Goal: Book appointment/travel/reservation

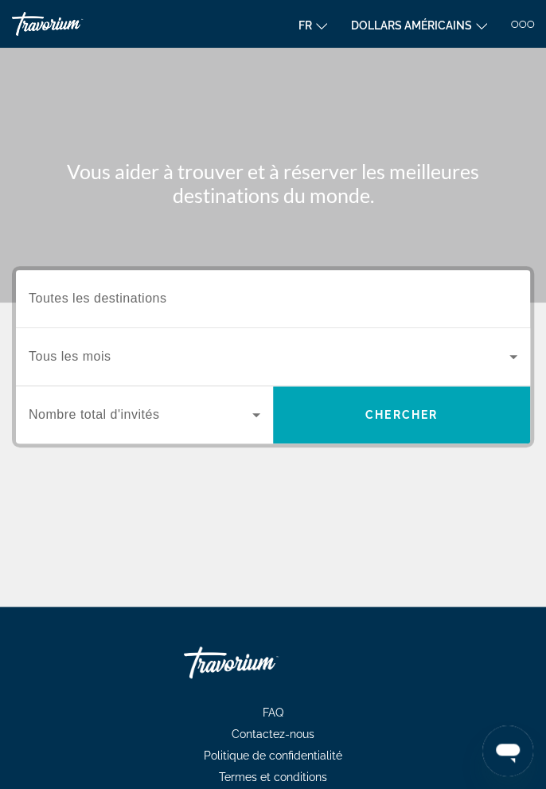
click at [145, 306] on div "Destination Toutes les destinations" at bounding box center [273, 298] width 489 height 45
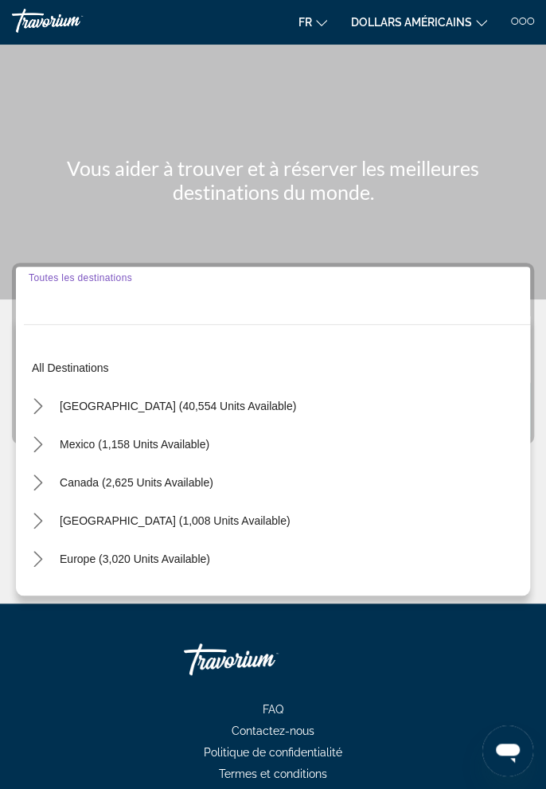
scroll to position [75, 0]
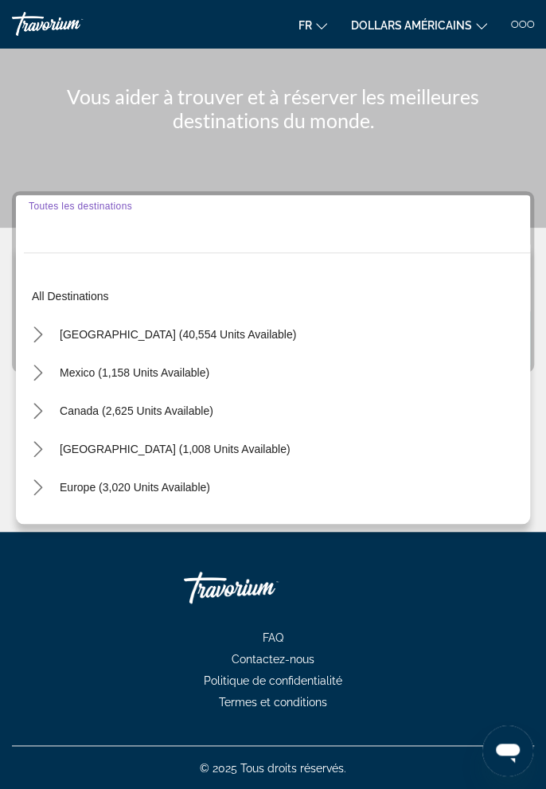
click at [166, 154] on div "Contenu principal" at bounding box center [273, 76] width 546 height 303
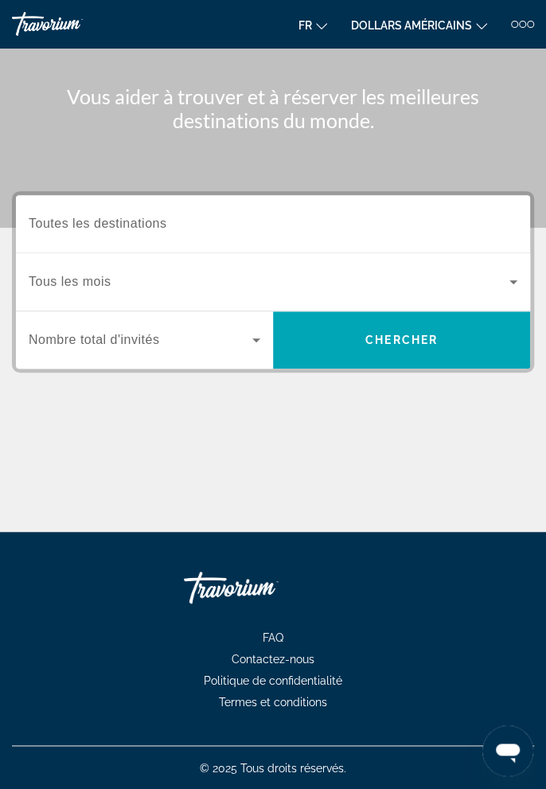
click at [116, 287] on span "Widget de recherche" at bounding box center [269, 281] width 481 height 19
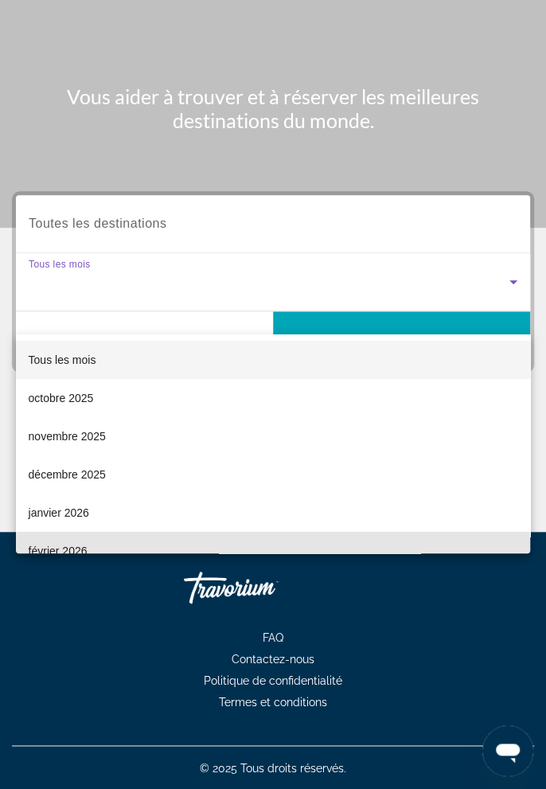
scroll to position [0, 0]
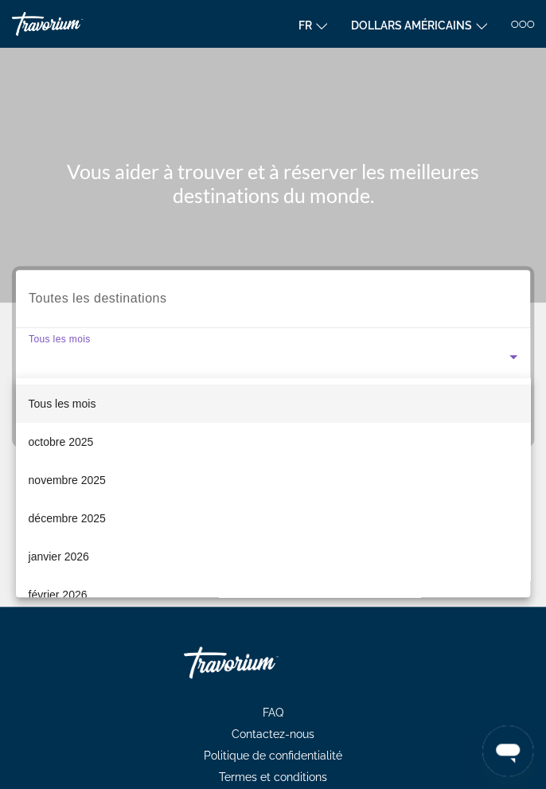
click at [417, 667] on div at bounding box center [273, 394] width 546 height 789
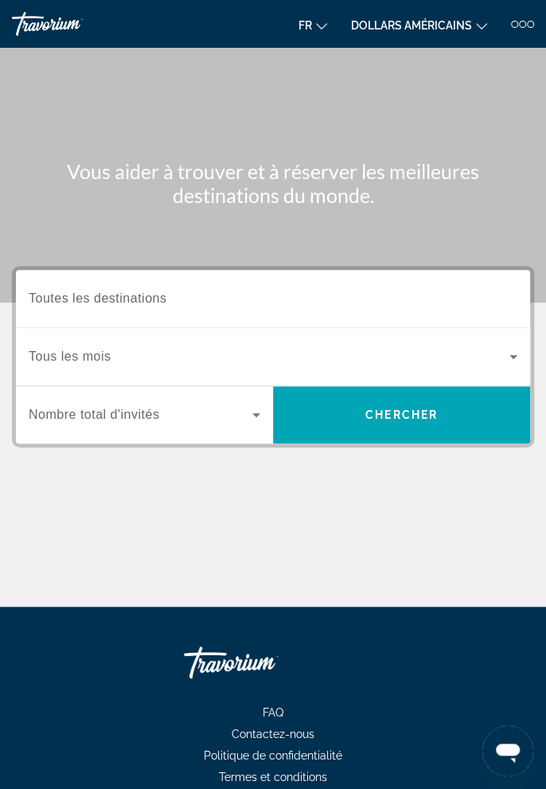
click at [256, 419] on icon "Widget de recherche" at bounding box center [256, 414] width 19 height 19
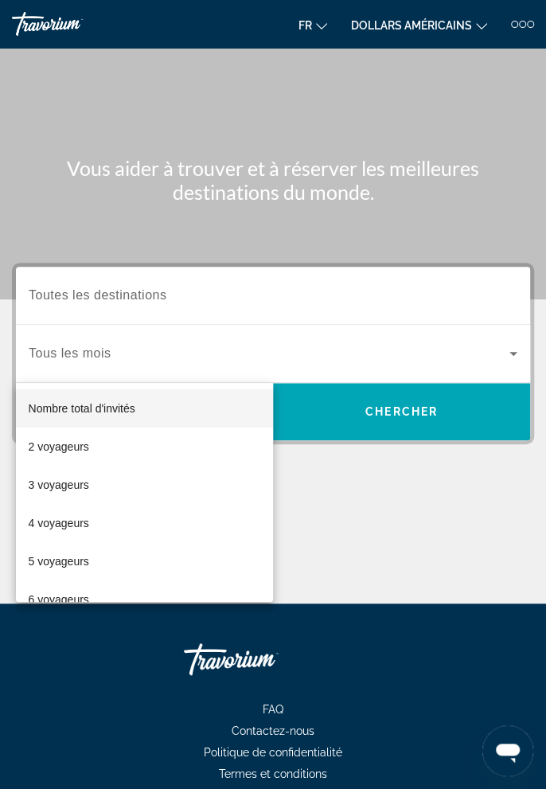
scroll to position [75, 0]
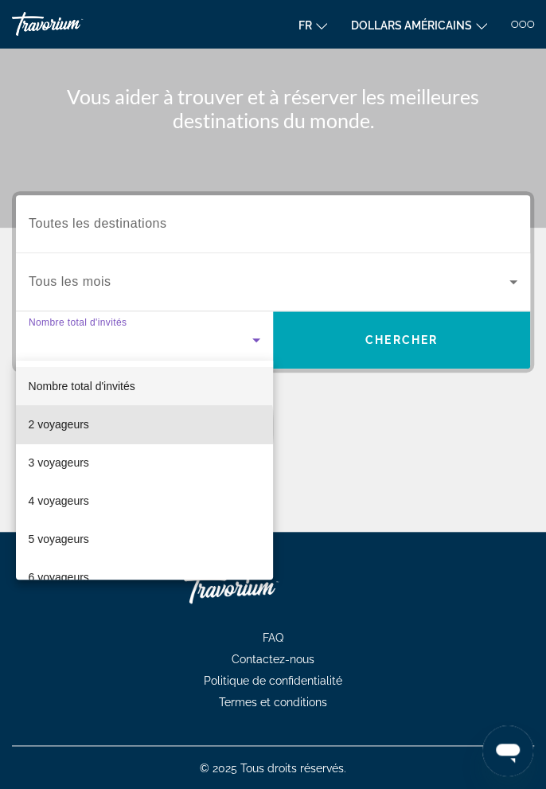
click at [101, 427] on mat-option "2 voyageurs" at bounding box center [144, 424] width 257 height 38
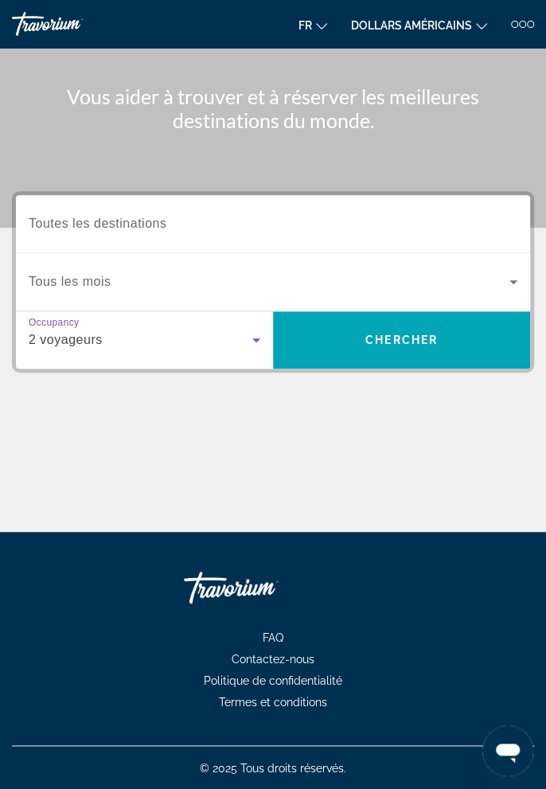
click at [116, 279] on span "Widget de recherche" at bounding box center [269, 281] width 481 height 19
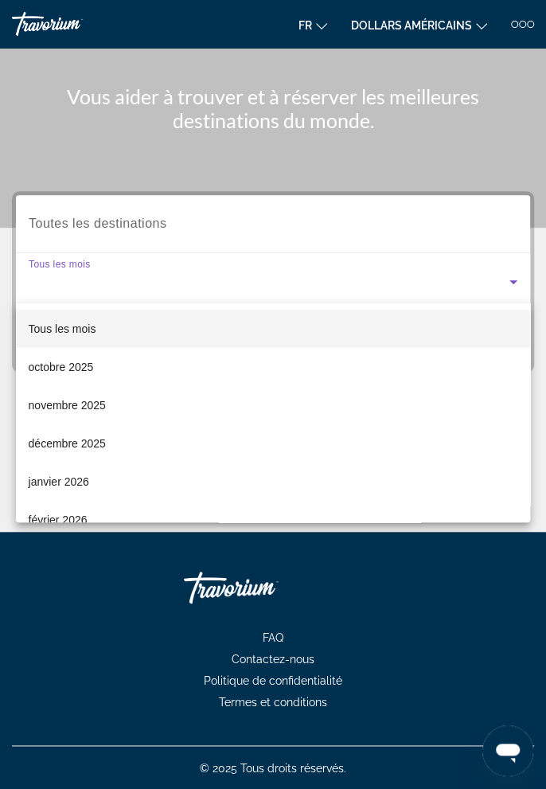
click at [100, 404] on font "novembre 2025" at bounding box center [67, 405] width 77 height 13
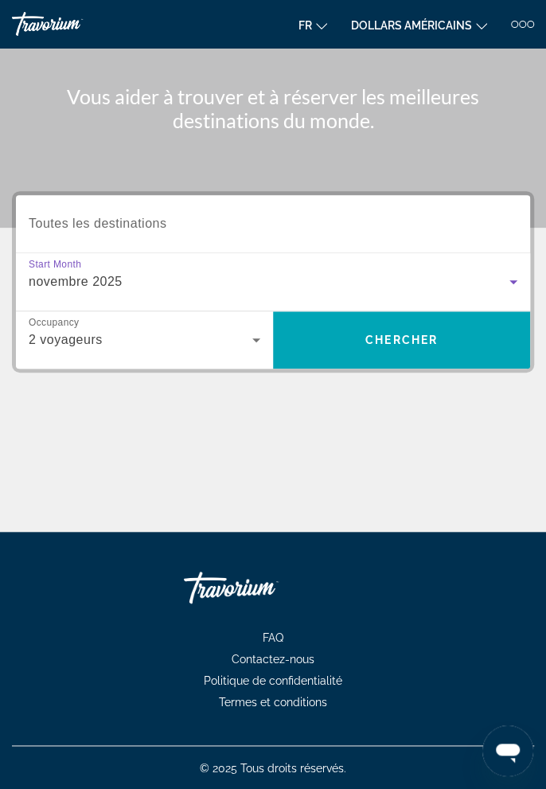
click at [149, 285] on div "novembre 2025" at bounding box center [269, 281] width 481 height 19
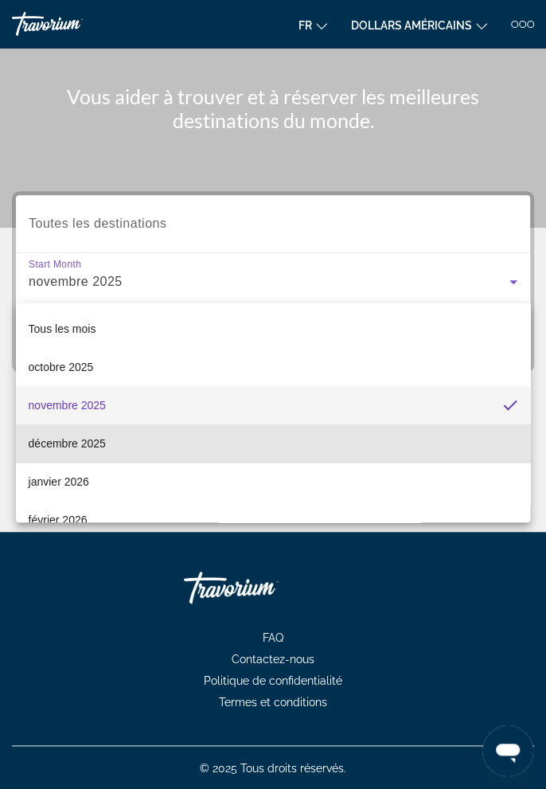
click at [100, 454] on mat-option "décembre 2025" at bounding box center [273, 443] width 515 height 38
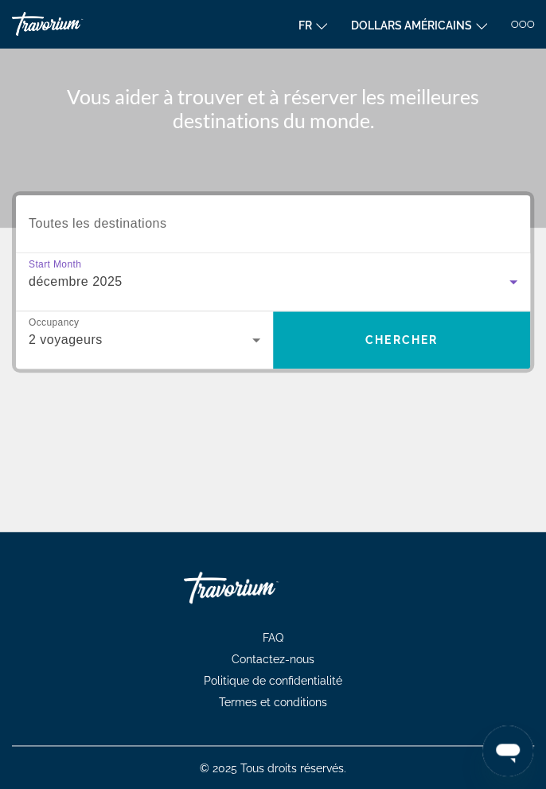
click at [99, 225] on span "Toutes les destinations" at bounding box center [98, 224] width 138 height 14
click at [99, 225] on input "Destination Toutes les destinations" at bounding box center [273, 224] width 489 height 19
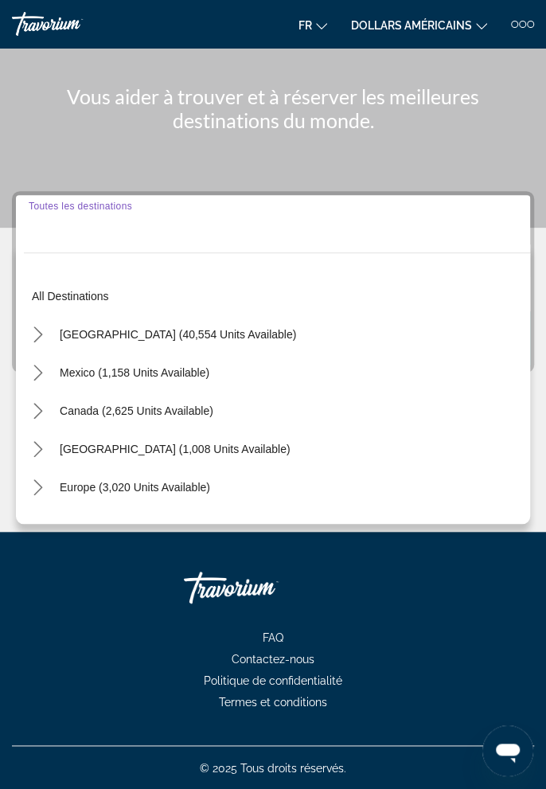
click at [129, 493] on span "Select destination: Europe (3,020 units available)" at bounding box center [135, 487] width 166 height 38
type input "**********"
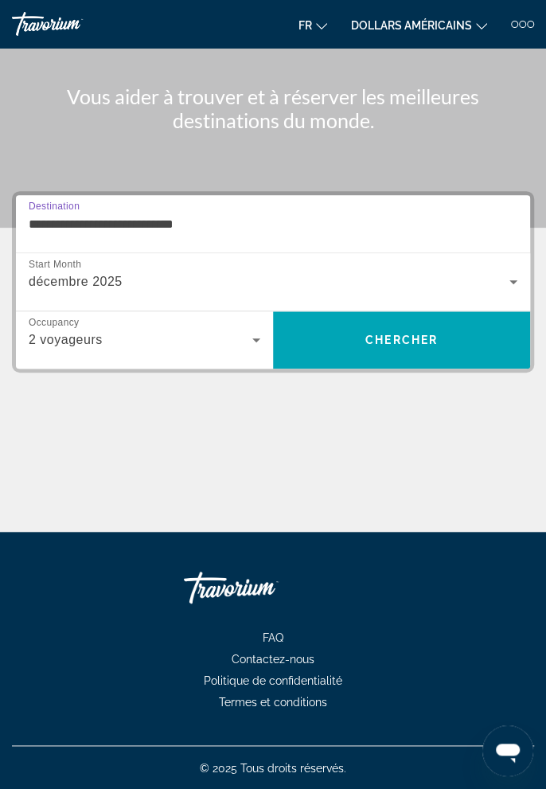
click at [422, 344] on span "Chercher" at bounding box center [402, 340] width 72 height 13
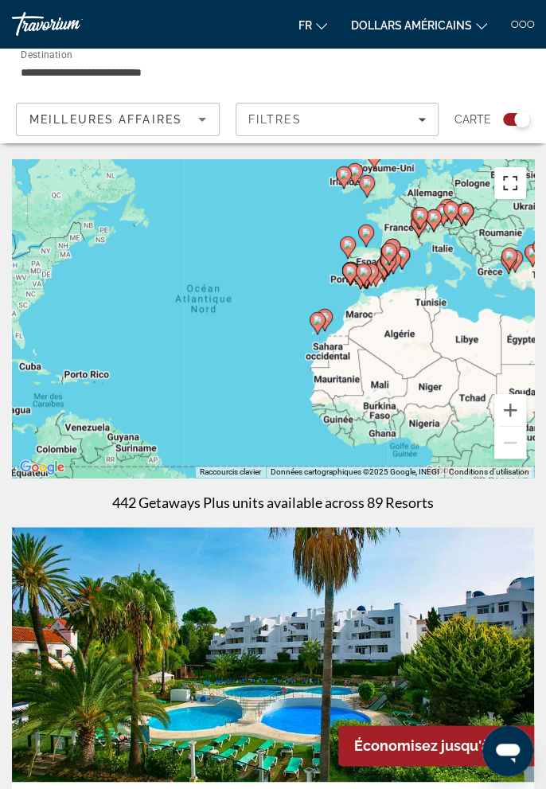
click at [520, 178] on button "Passer en plein écran" at bounding box center [511, 183] width 32 height 32
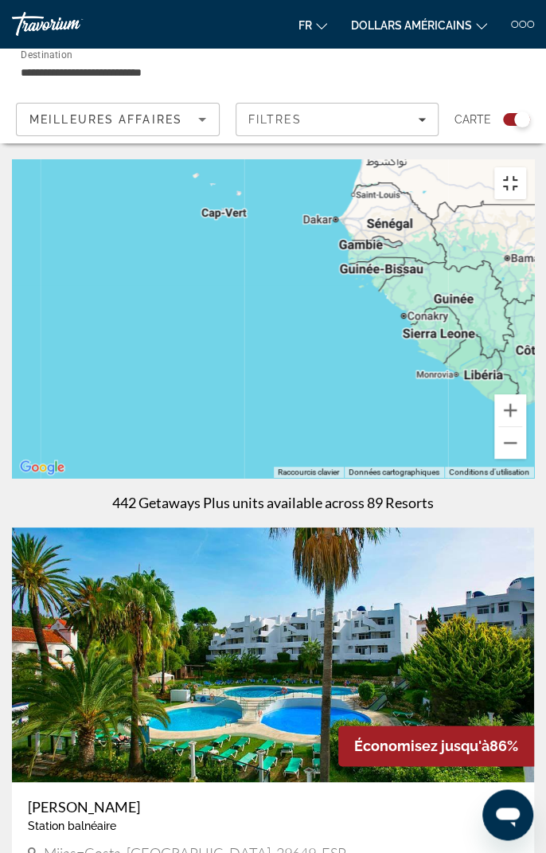
click at [526, 167] on button "Passer en plein écran" at bounding box center [511, 183] width 32 height 32
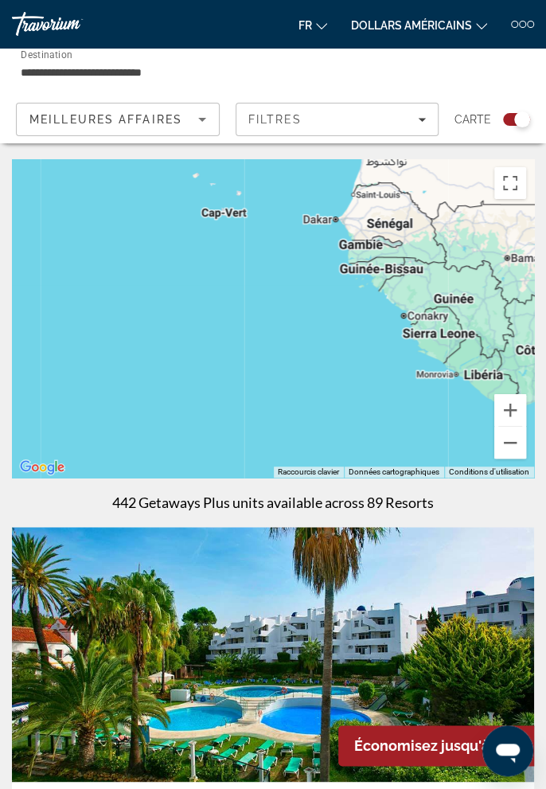
click at [424, 116] on icon "Filters" at bounding box center [422, 119] width 8 height 8
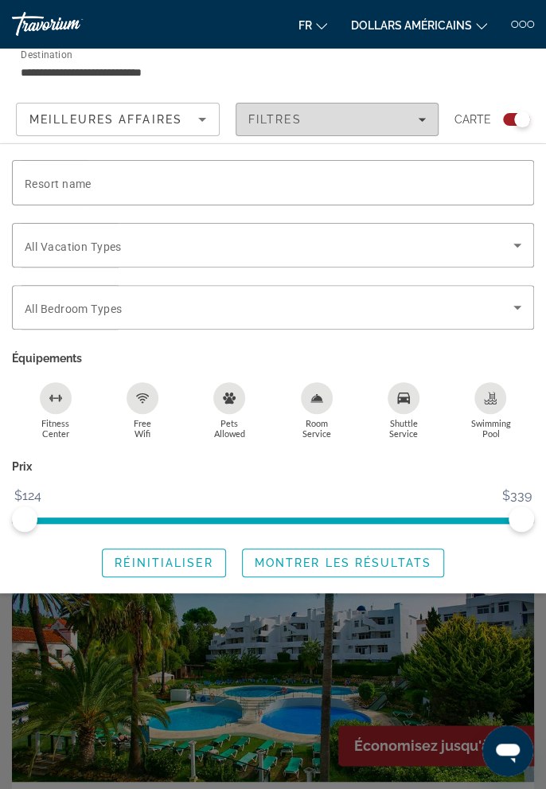
click at [425, 124] on div "Filtres" at bounding box center [337, 119] width 178 height 13
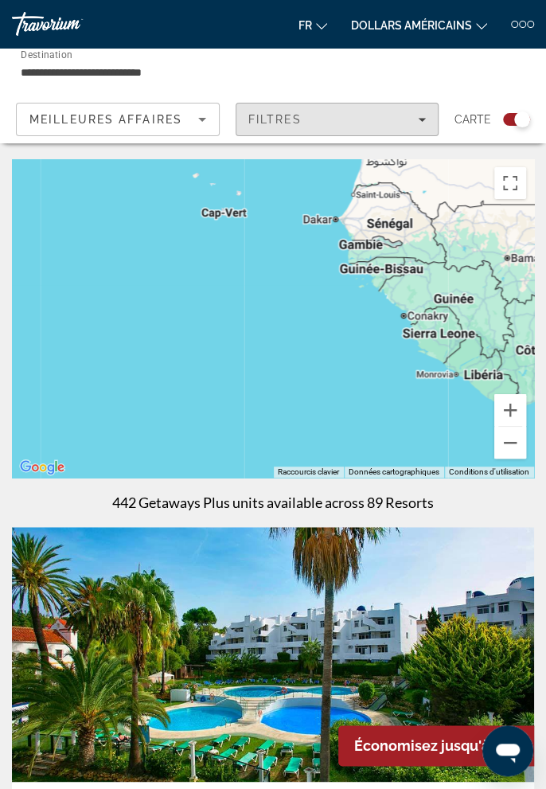
click at [385, 128] on span "Filters" at bounding box center [338, 119] width 202 height 38
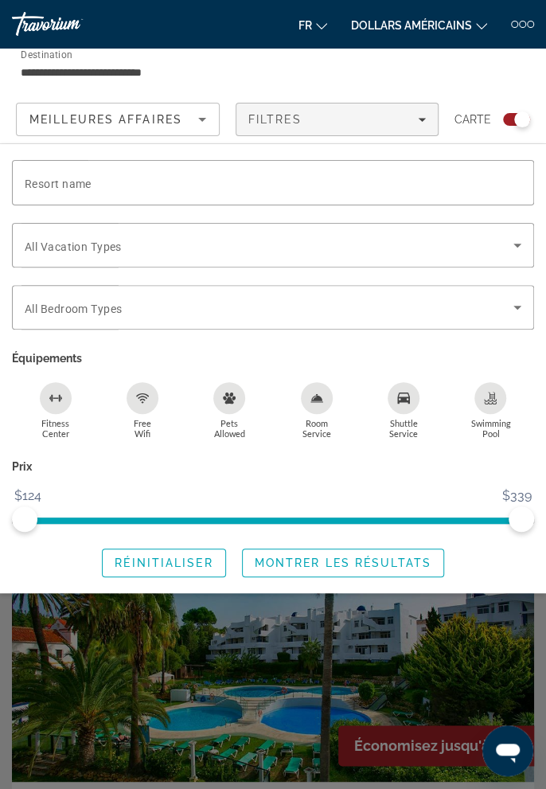
click at [100, 189] on div "Resort name" at bounding box center [273, 182] width 497 height 45
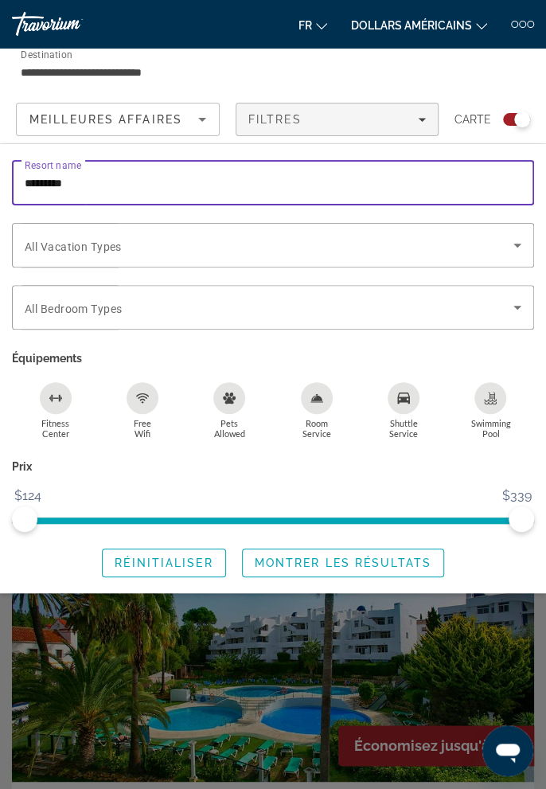
type input "********"
click at [517, 245] on icon "Search widget" at bounding box center [518, 246] width 8 height 4
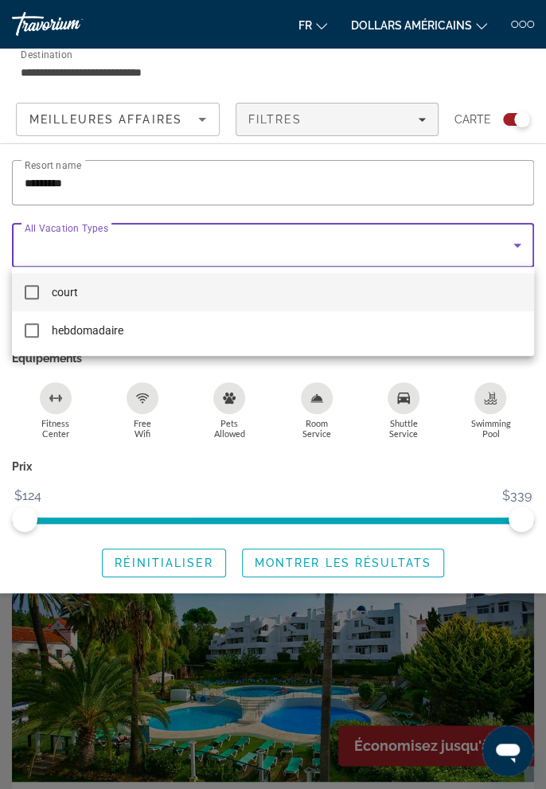
click at [36, 298] on mat-pseudo-checkbox at bounding box center [32, 292] width 14 height 14
click at [506, 244] on div at bounding box center [273, 394] width 546 height 789
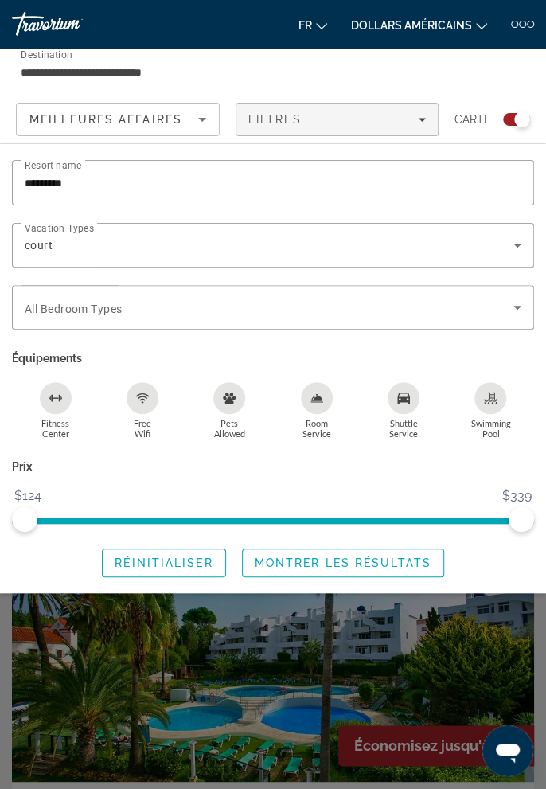
click at [517, 307] on icon "Search widget" at bounding box center [518, 308] width 8 height 4
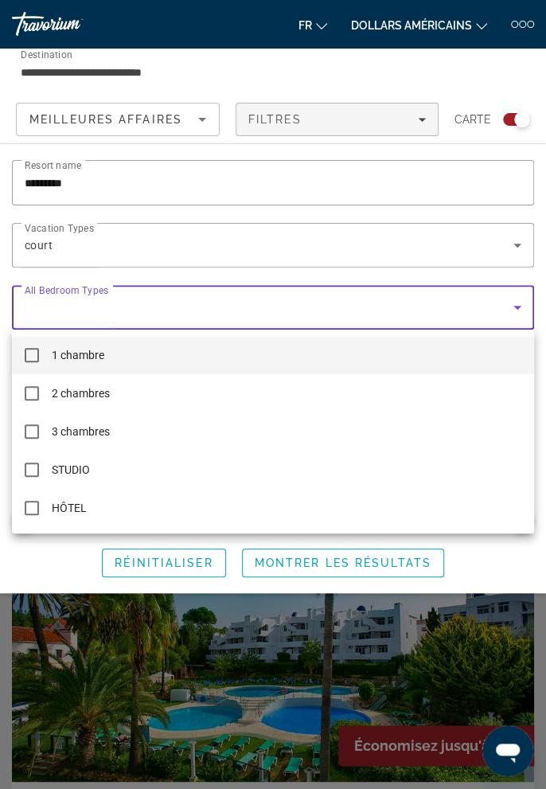
click at [43, 360] on mat-option "1 chambre" at bounding box center [273, 355] width 522 height 38
click at [510, 314] on div at bounding box center [273, 394] width 546 height 789
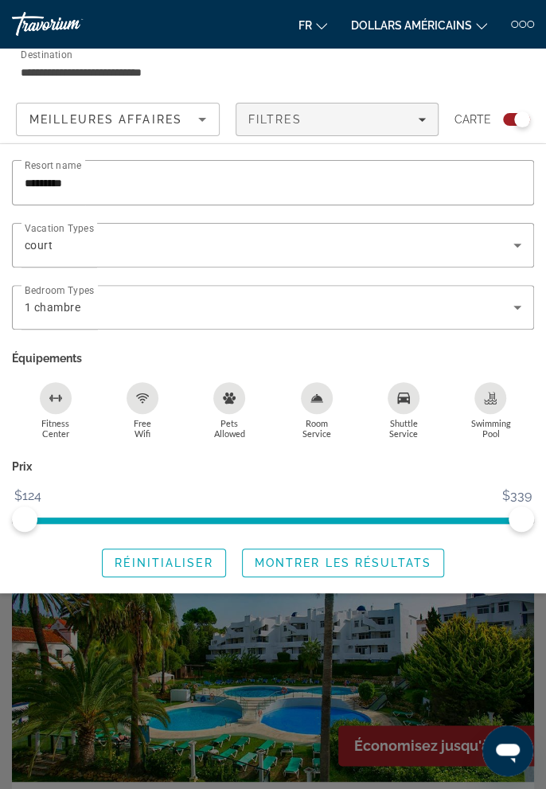
click at [382, 570] on span "Search widget" at bounding box center [343, 563] width 201 height 38
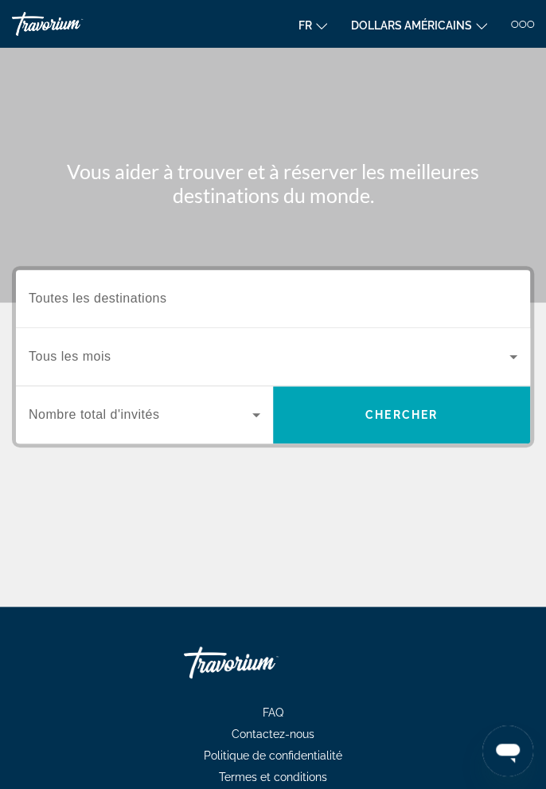
click at [150, 303] on span "Toutes les destinations" at bounding box center [98, 298] width 138 height 14
click at [150, 303] on input "Destination Toutes les destinations" at bounding box center [273, 299] width 489 height 19
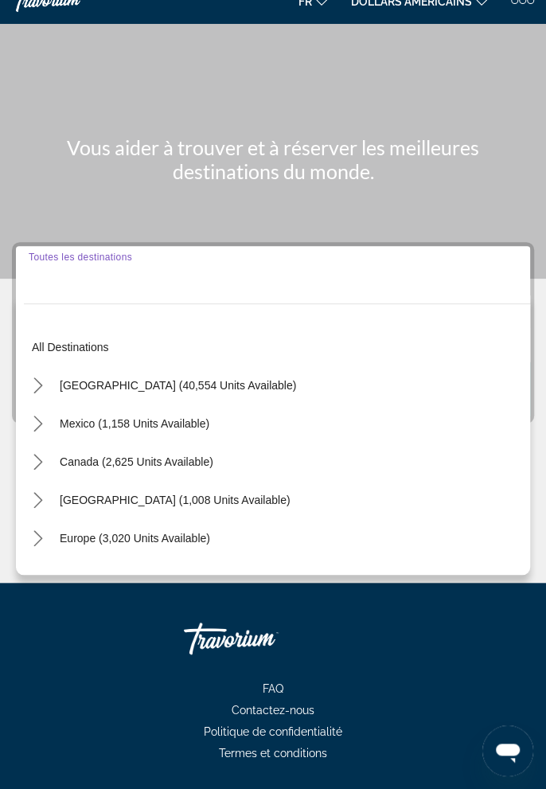
click at [94, 351] on span "All destinations" at bounding box center [70, 347] width 77 height 13
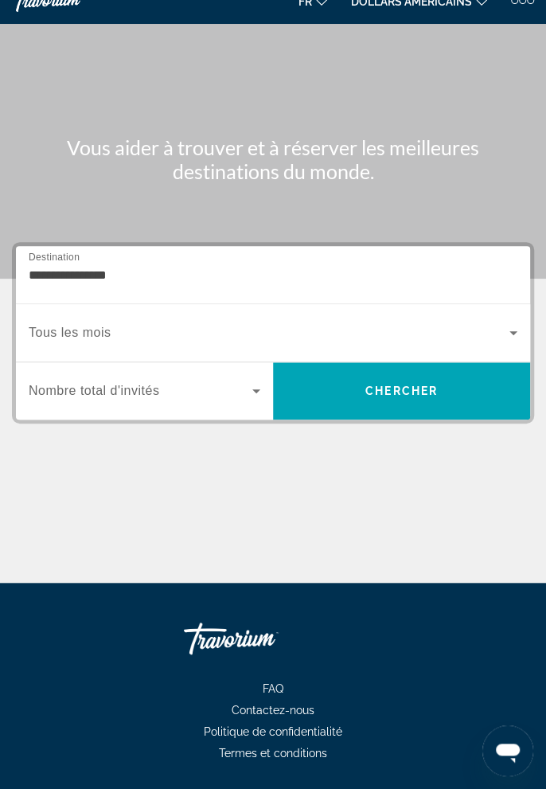
click at [248, 394] on icon "Widget de recherche" at bounding box center [256, 390] width 19 height 19
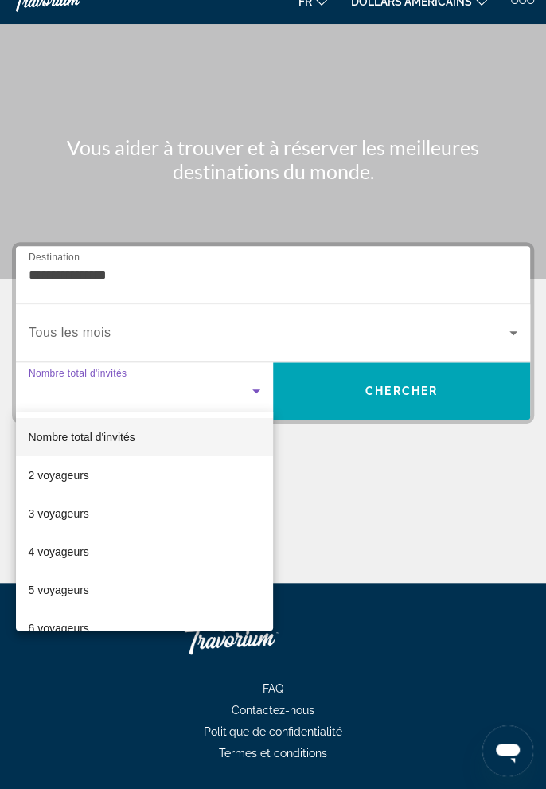
click at [87, 476] on font "2 voyageurs" at bounding box center [59, 475] width 61 height 13
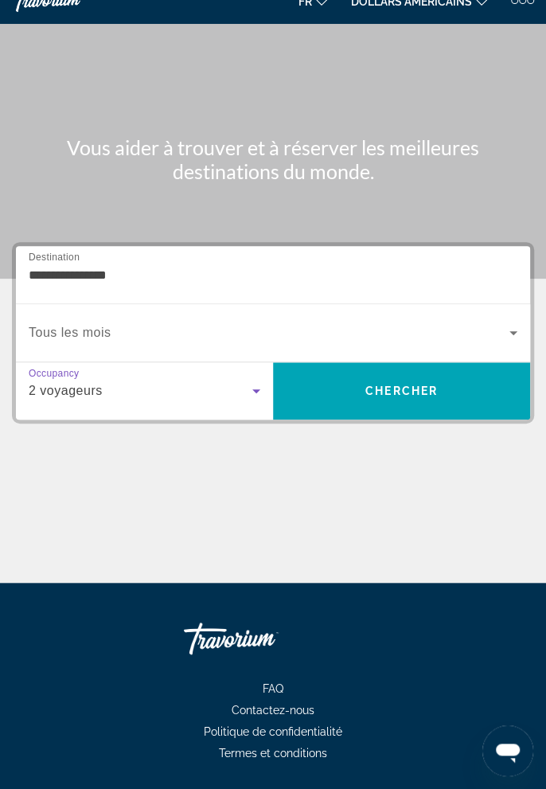
click at [489, 331] on span "Widget de recherche" at bounding box center [269, 332] width 481 height 19
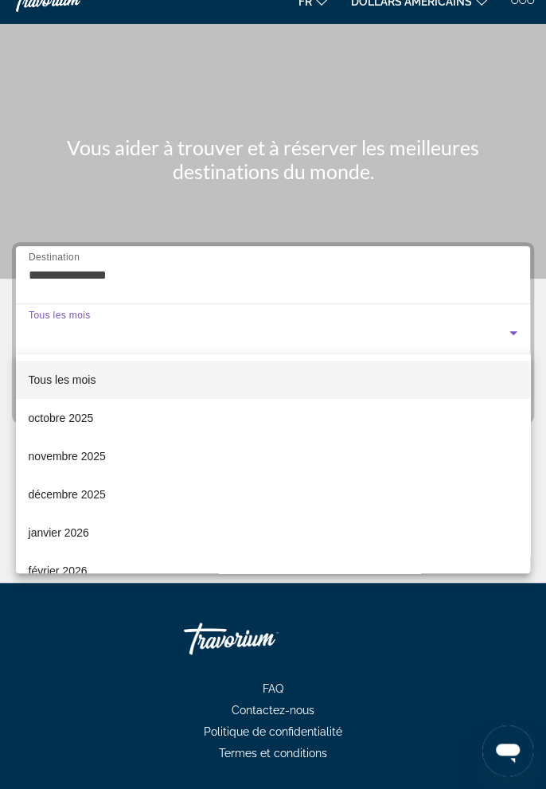
click at [99, 495] on font "décembre 2025" at bounding box center [67, 494] width 77 height 13
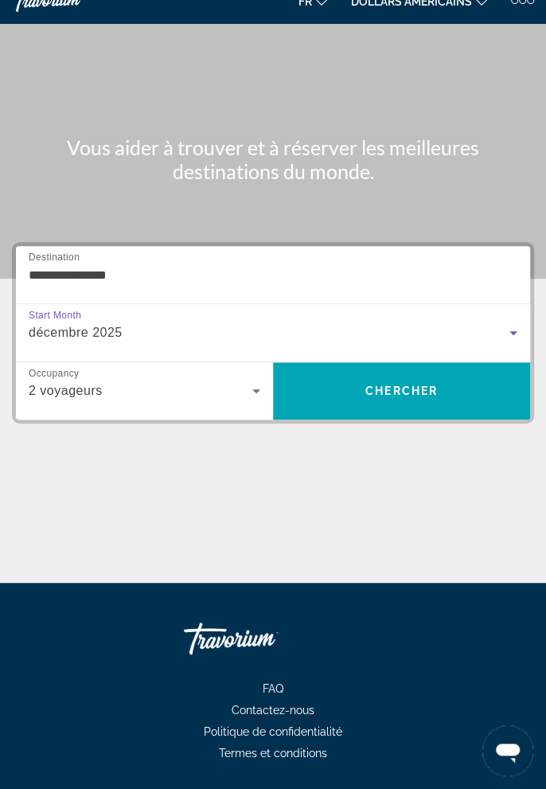
click at [128, 272] on input "**********" at bounding box center [273, 275] width 489 height 19
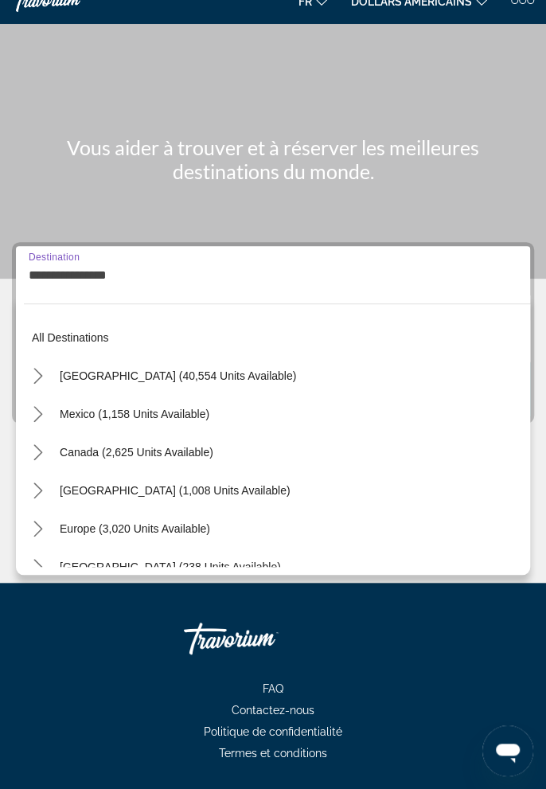
scroll to position [6, 0]
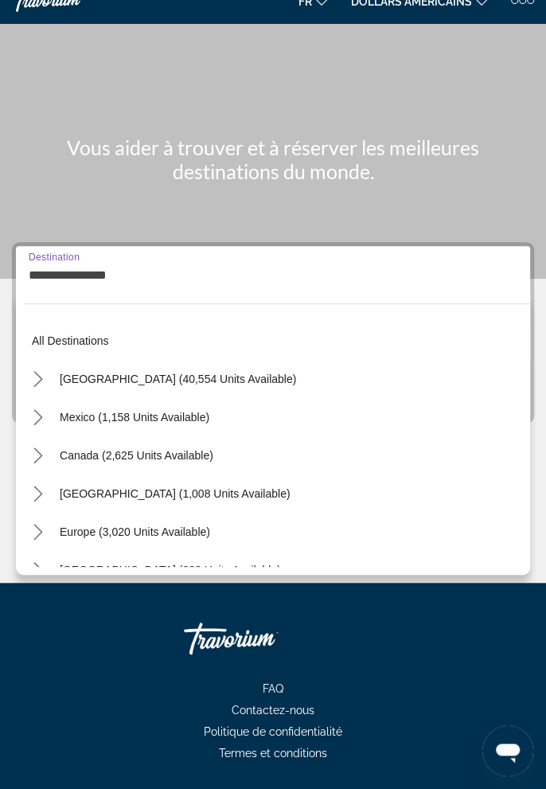
click at [170, 526] on span "Europe (3,020 units available)" at bounding box center [135, 532] width 151 height 13
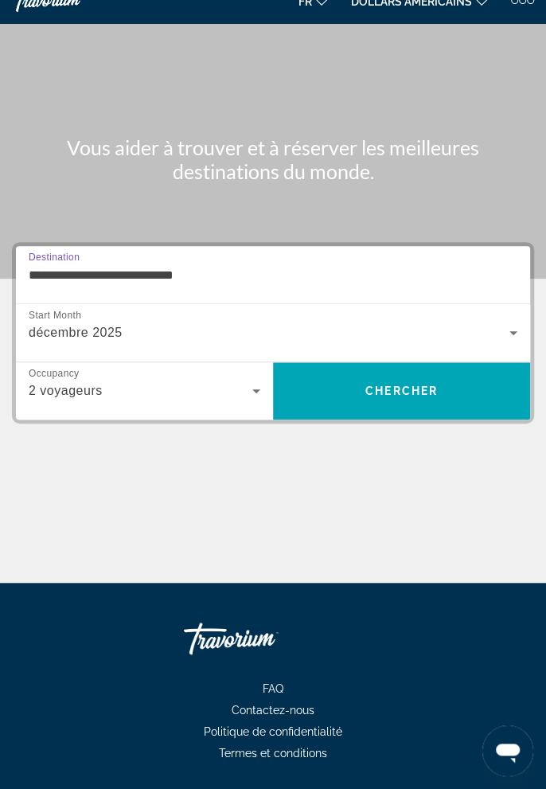
click at [177, 277] on input "**********" at bounding box center [273, 275] width 489 height 19
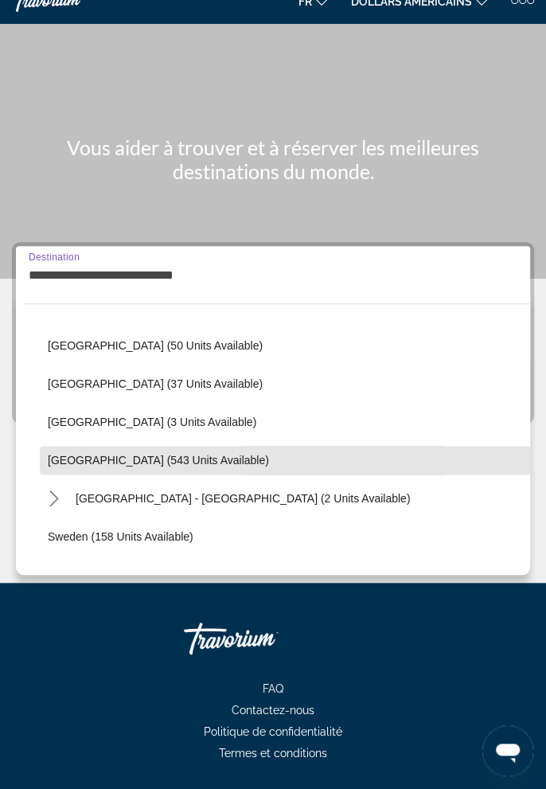
scroll to position [612, 0]
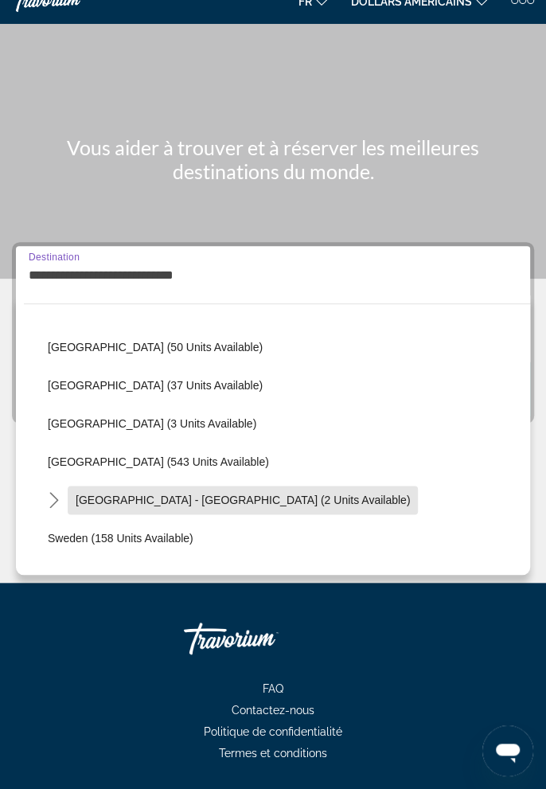
click at [252, 504] on span "Spain - Canary Islands (2 units available)" at bounding box center [243, 500] width 334 height 13
type input "**********"
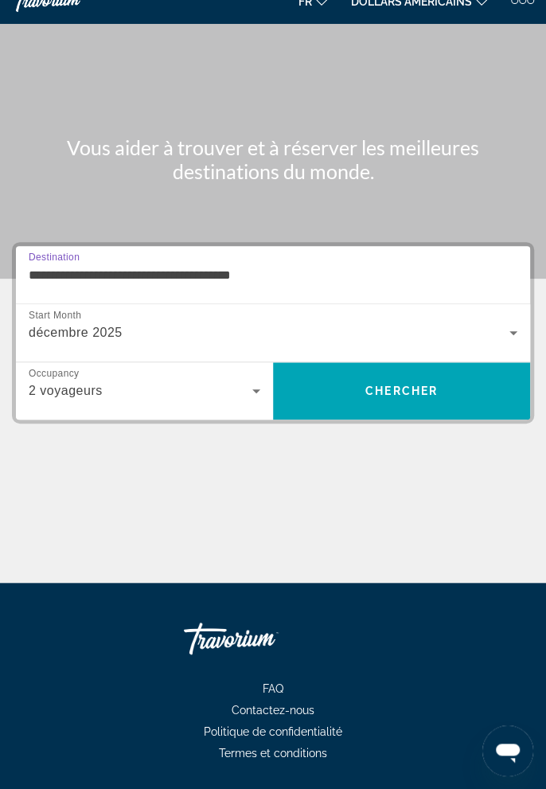
click at [418, 387] on span "Chercher" at bounding box center [402, 391] width 72 height 13
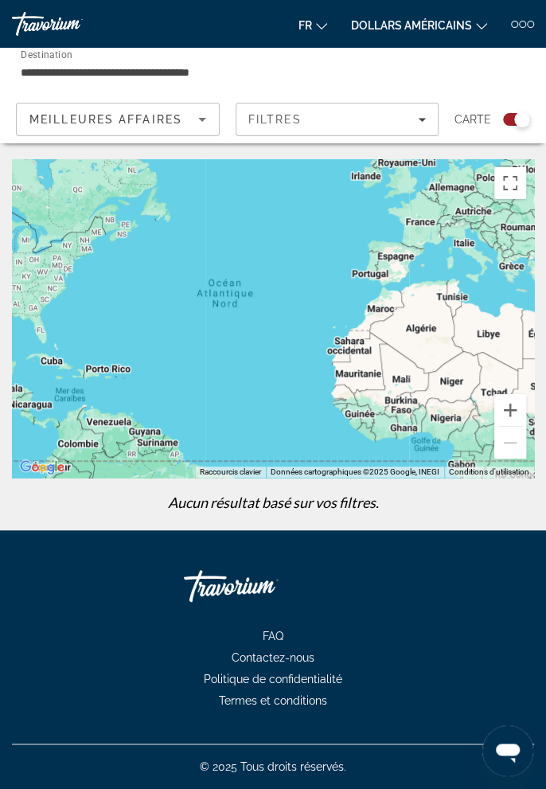
click at [202, 119] on icon "Sort by" at bounding box center [202, 120] width 8 height 4
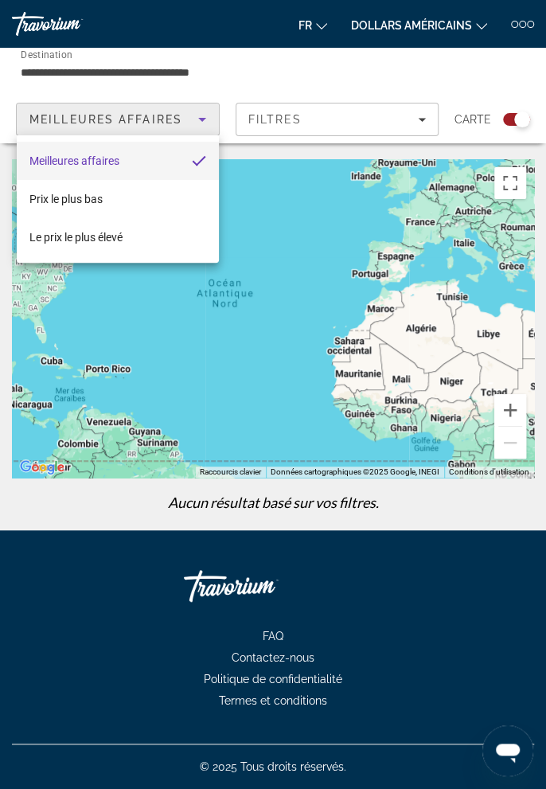
click at [392, 125] on div at bounding box center [273, 394] width 546 height 789
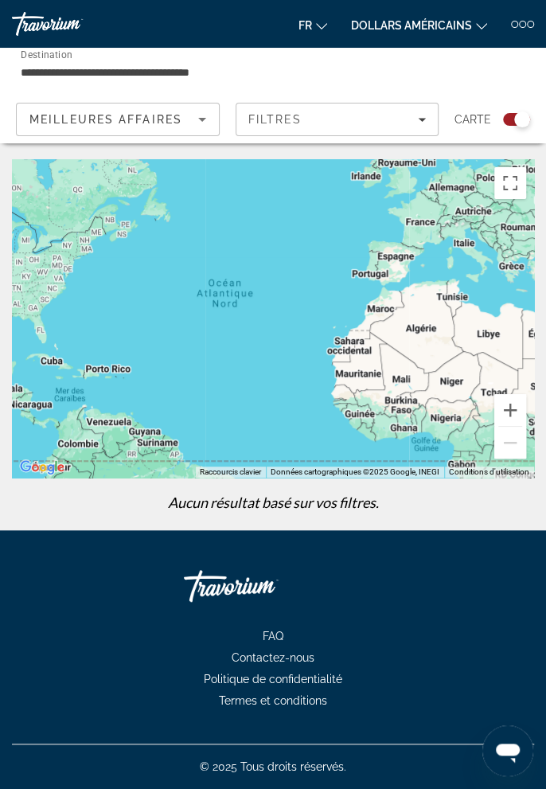
click at [418, 122] on div "Filtres" at bounding box center [337, 119] width 178 height 13
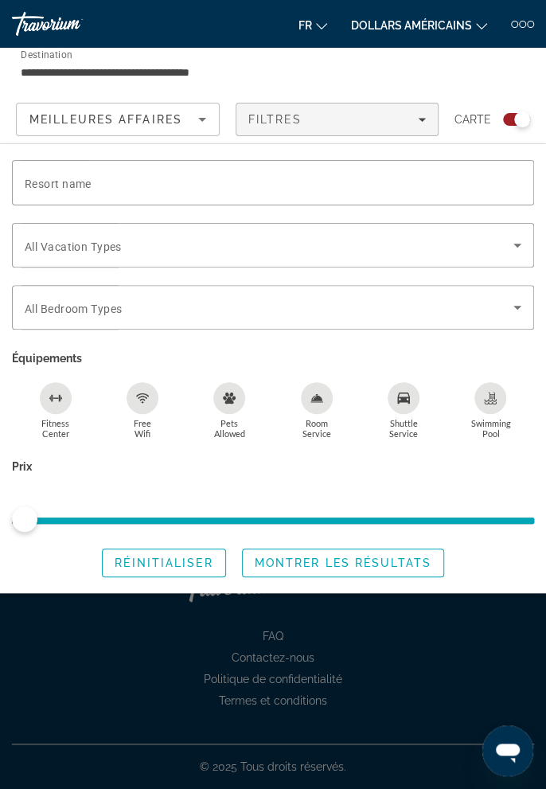
click at [147, 581] on span "Search widget" at bounding box center [164, 563] width 122 height 38
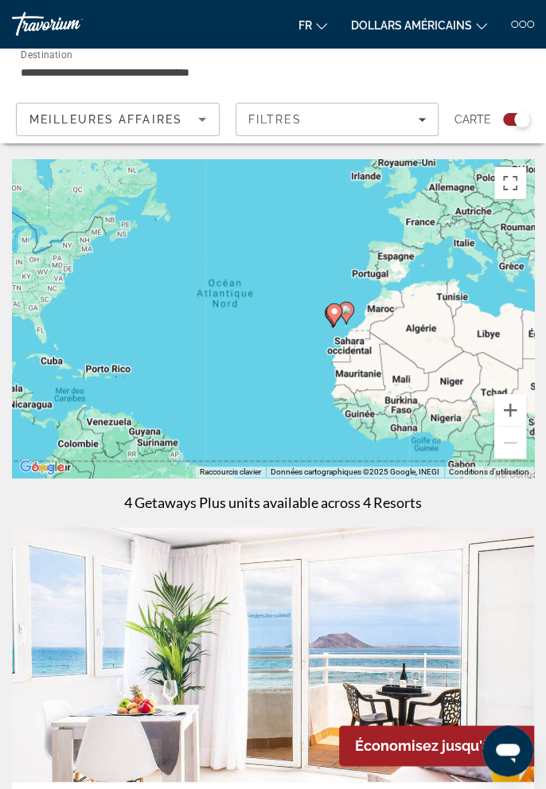
click at [202, 119] on icon "Sort by" at bounding box center [202, 120] width 8 height 4
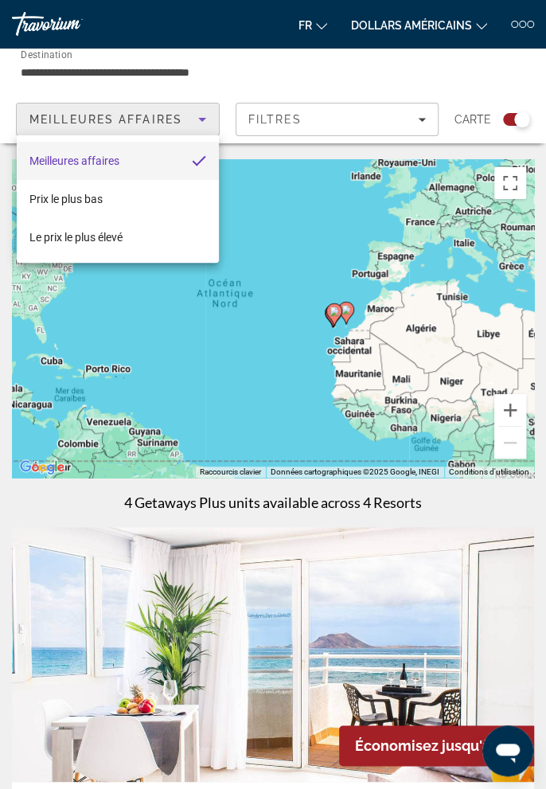
click at [389, 121] on div at bounding box center [273, 394] width 546 height 789
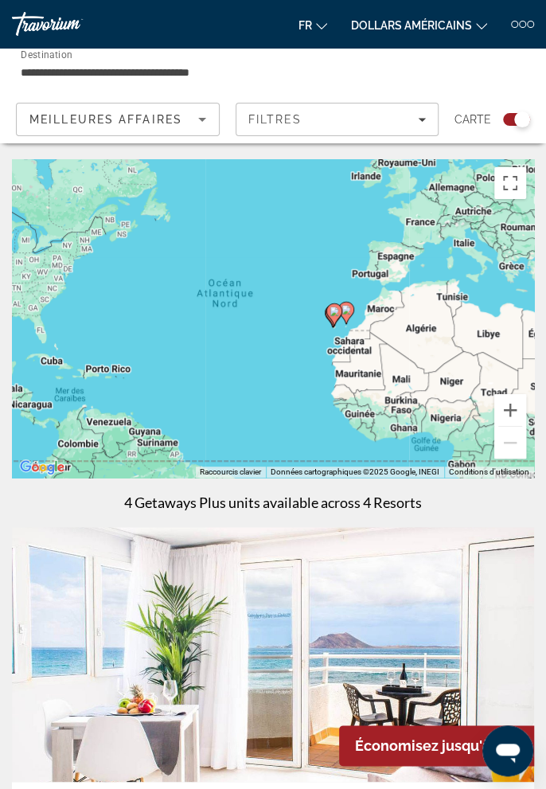
click at [405, 124] on div "Filtres" at bounding box center [337, 119] width 178 height 13
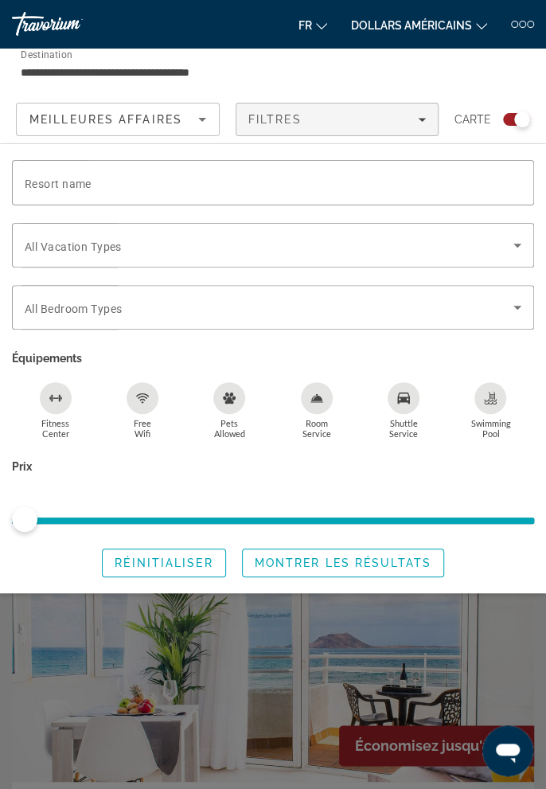
click at [129, 71] on input "**********" at bounding box center [185, 72] width 328 height 19
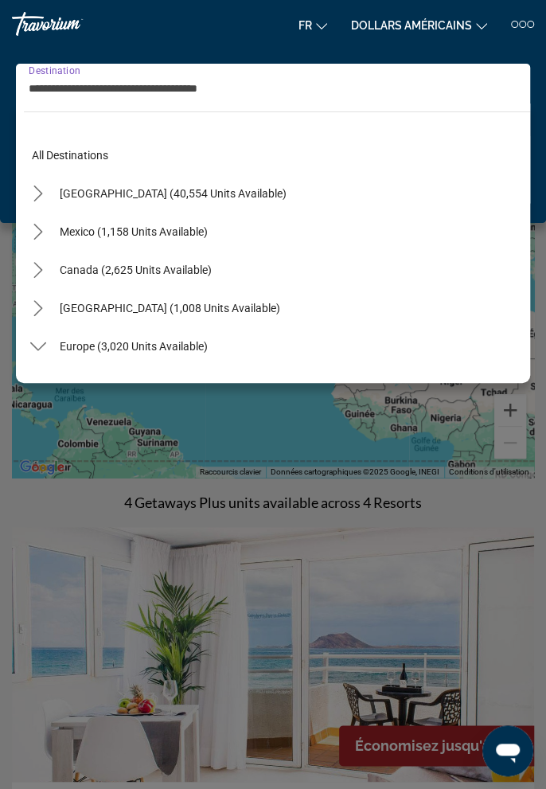
scroll to position [667, 0]
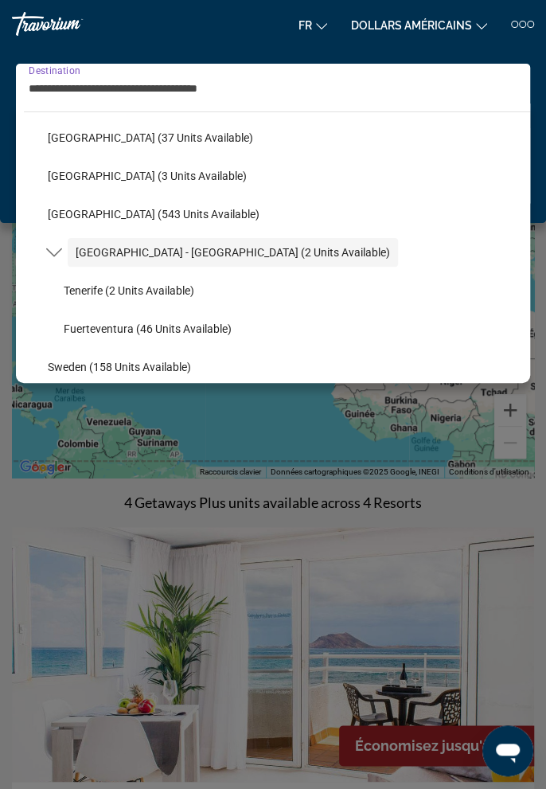
click at [159, 295] on span "Tenerife (2 units available)" at bounding box center [129, 290] width 131 height 13
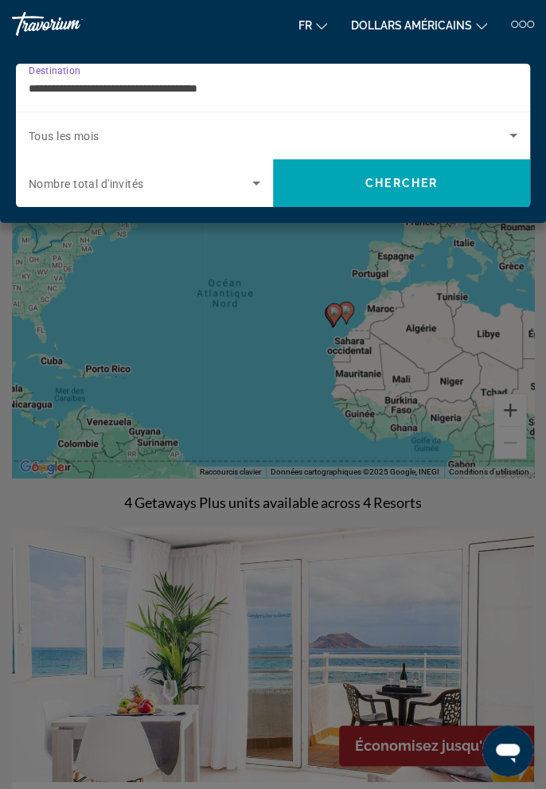
type input "**********"
click at [251, 192] on icon "Search widget" at bounding box center [256, 183] width 19 height 19
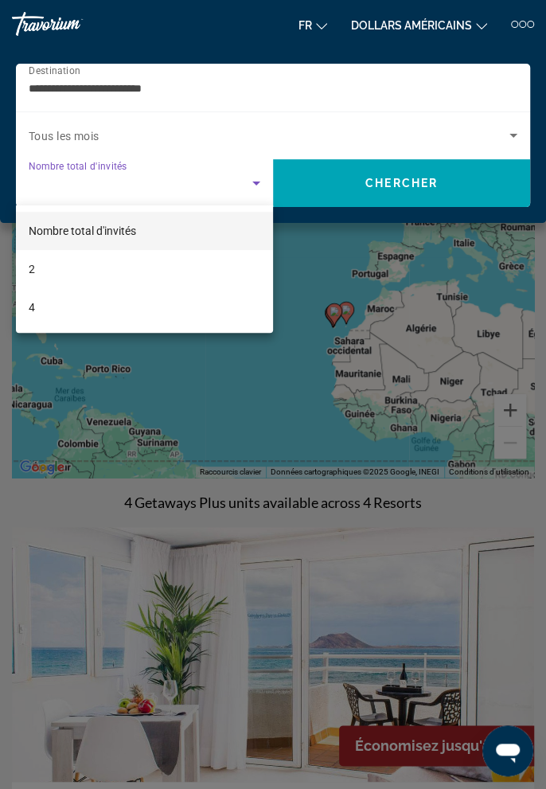
click at [54, 271] on mat-option "2" at bounding box center [144, 269] width 257 height 38
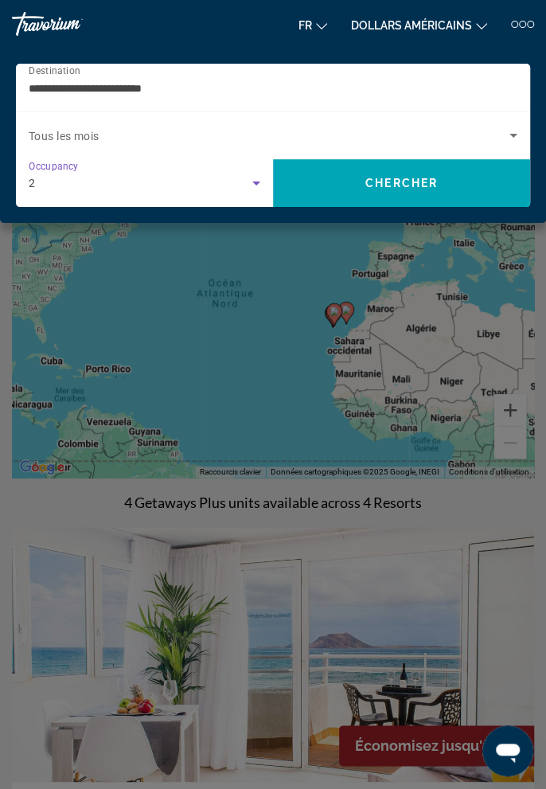
click at [389, 185] on span "Chercher" at bounding box center [402, 183] width 72 height 13
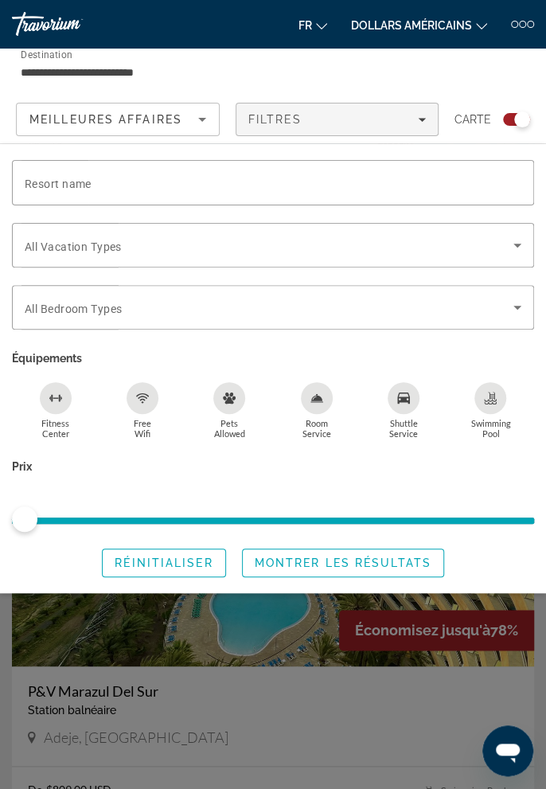
scroll to position [110, 0]
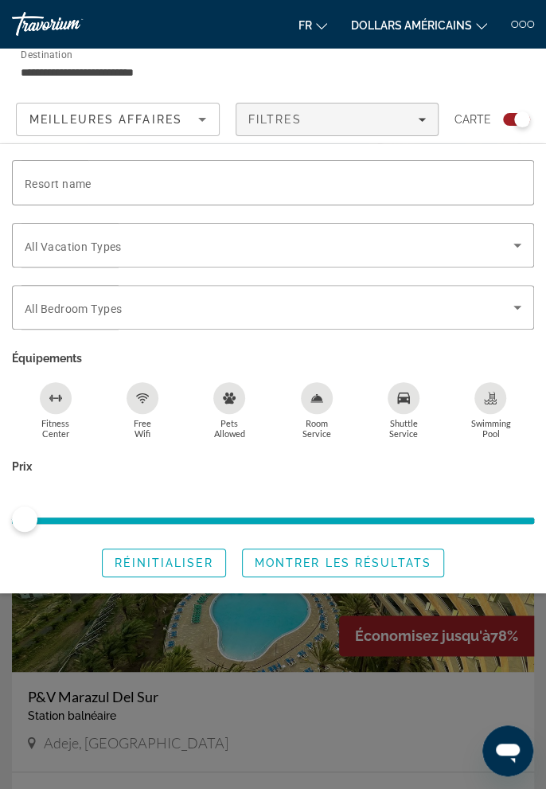
click at [409, 561] on span "Montrer les résultats" at bounding box center [343, 563] width 177 height 13
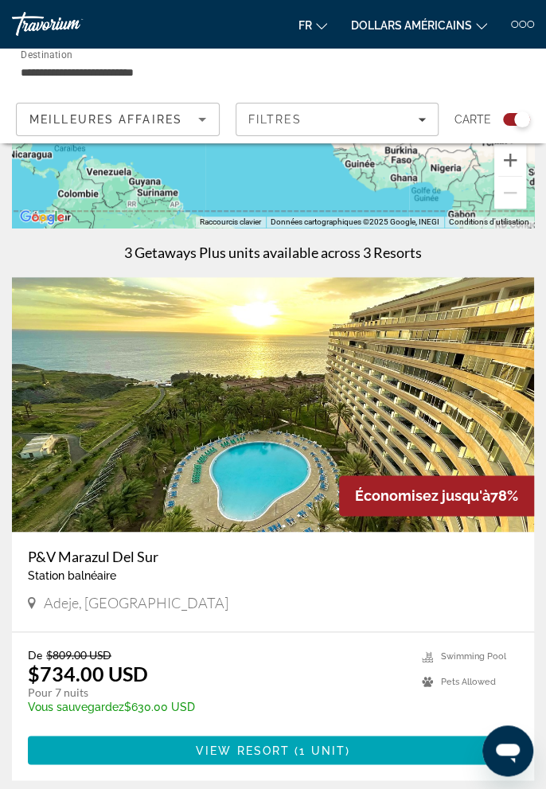
scroll to position [254, 0]
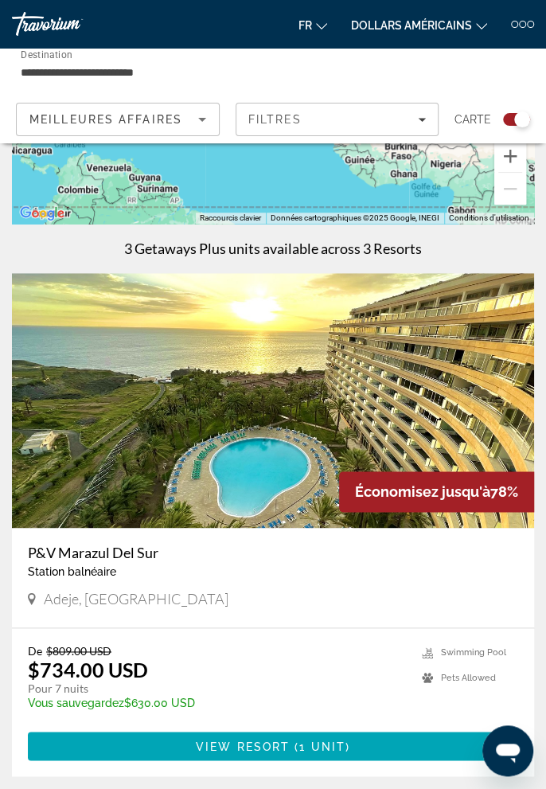
click at [295, 741] on span "( 1 unit )" at bounding box center [320, 746] width 61 height 13
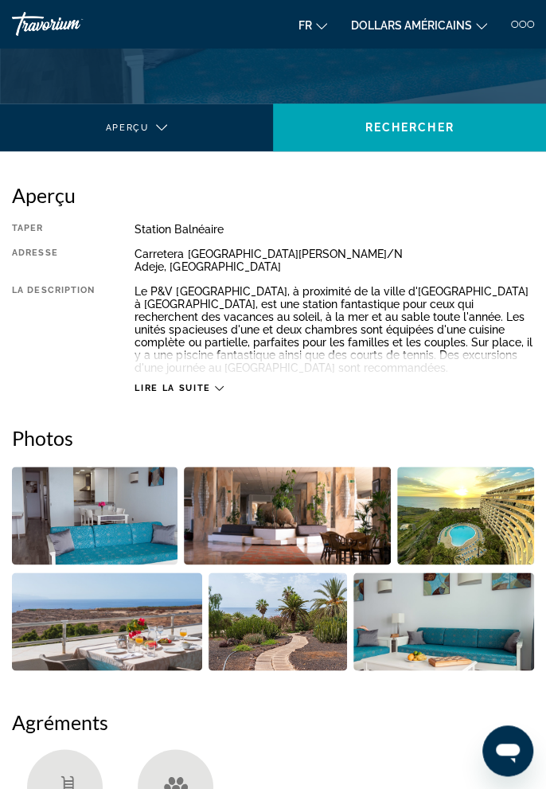
scroll to position [279, 0]
click at [219, 387] on icon "Contenu principal" at bounding box center [219, 388] width 9 height 9
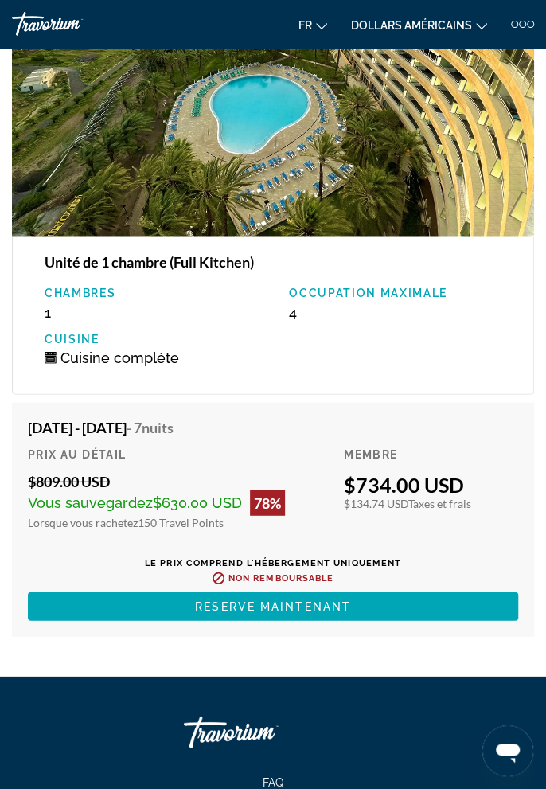
scroll to position [2999, 0]
